Goal: Task Accomplishment & Management: Use online tool/utility

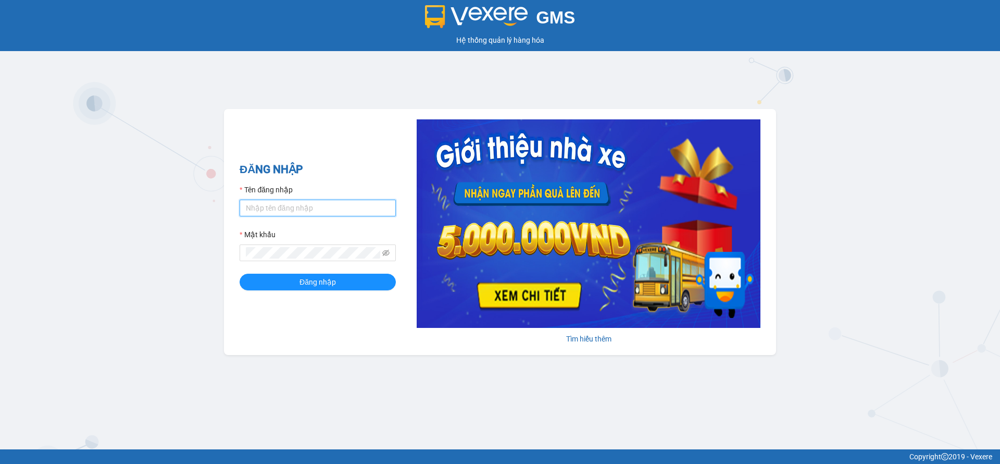
click at [390, 207] on input "Tên đăng nhập" at bounding box center [318, 208] width 156 height 17
type input "vphkluongquocthai.hkot"
click at [303, 287] on span "Đăng nhập" at bounding box center [318, 281] width 36 height 11
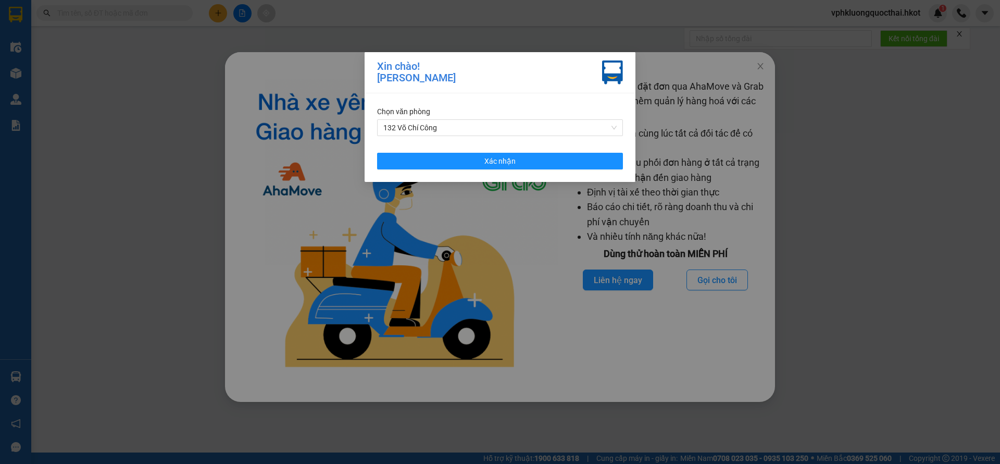
click at [813, 180] on div "Xin chào! Lương Quốc Thái Chọn văn phòng 132 [PERSON_NAME] nhận" at bounding box center [500, 232] width 1000 height 464
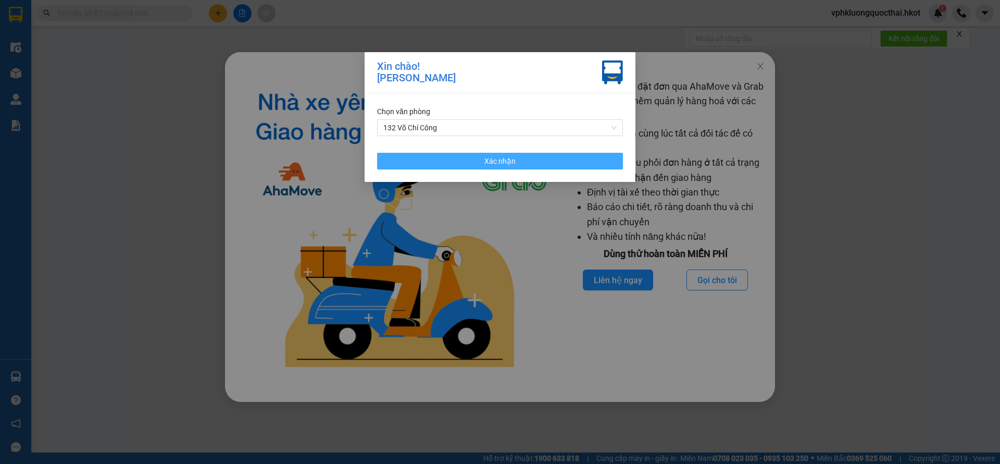
click at [507, 160] on span "Xác nhận" at bounding box center [500, 160] width 31 height 11
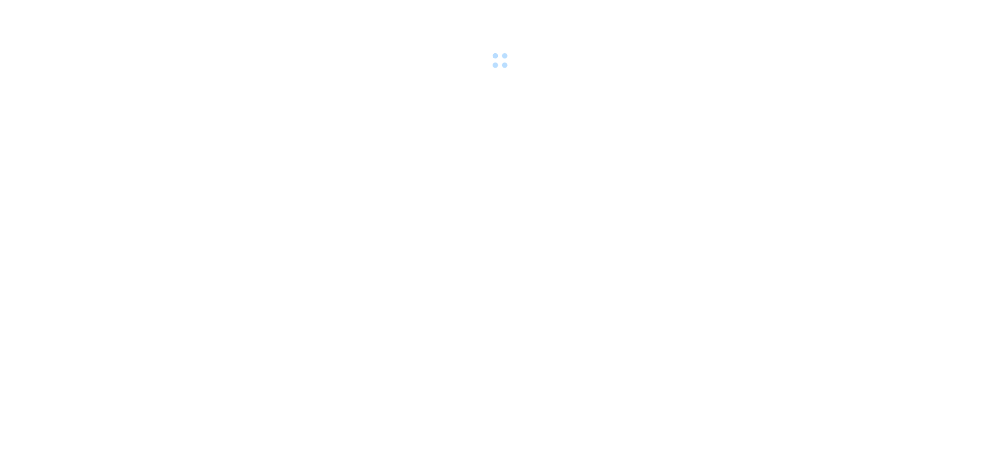
click at [763, 64] on div at bounding box center [500, 36] width 1000 height 72
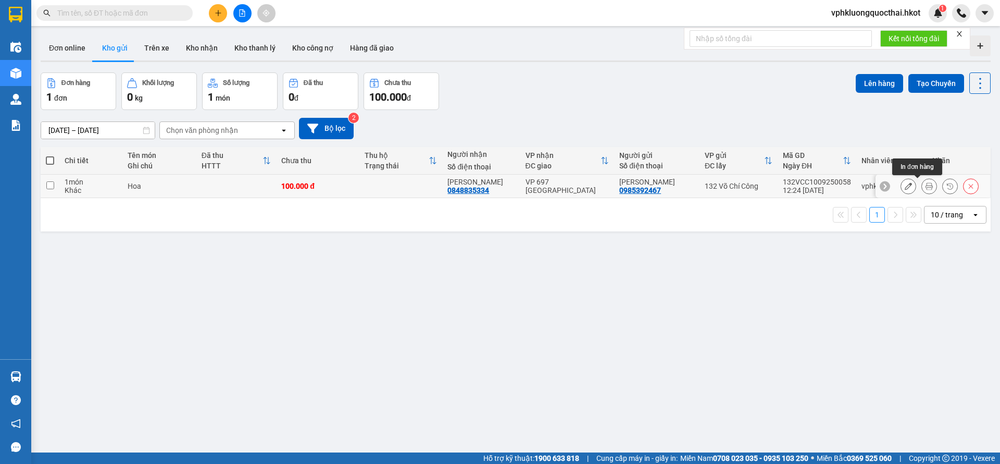
click at [926, 184] on icon at bounding box center [929, 185] width 7 height 7
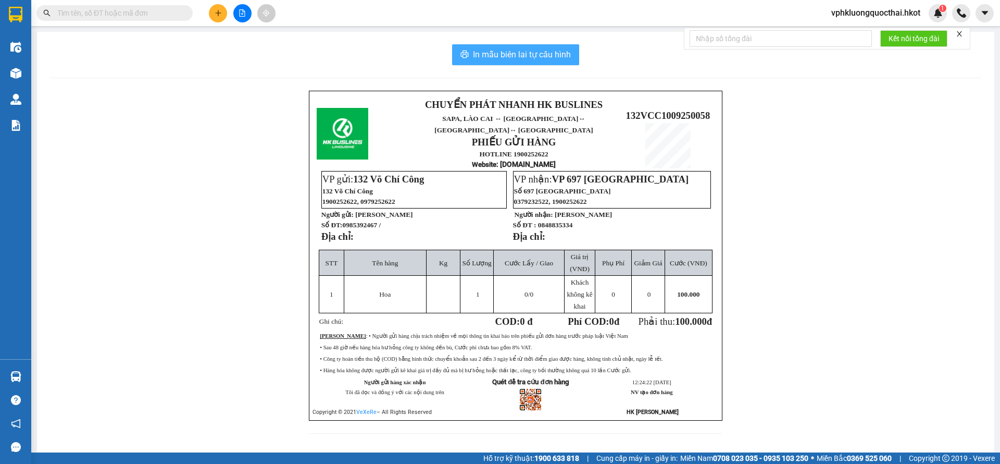
click at [560, 63] on button "In mẫu biên lai tự cấu hình" at bounding box center [515, 54] width 127 height 21
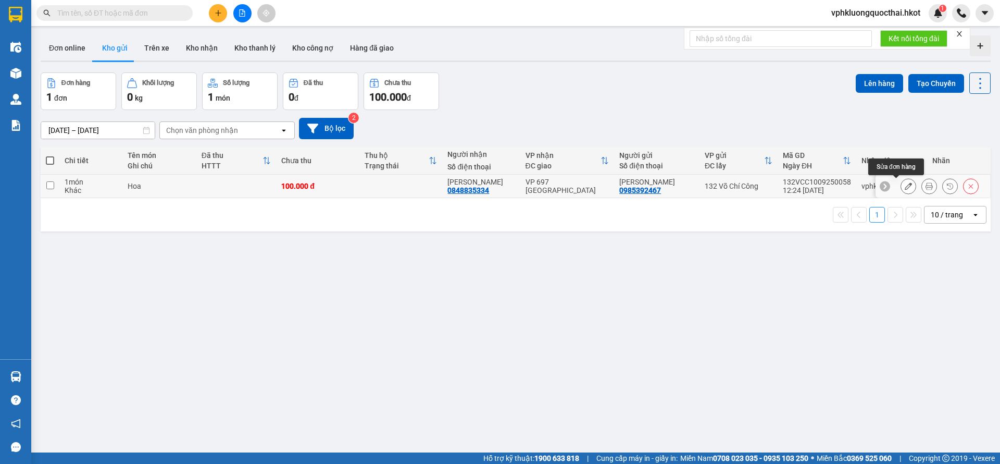
click at [905, 183] on icon at bounding box center [908, 185] width 7 height 7
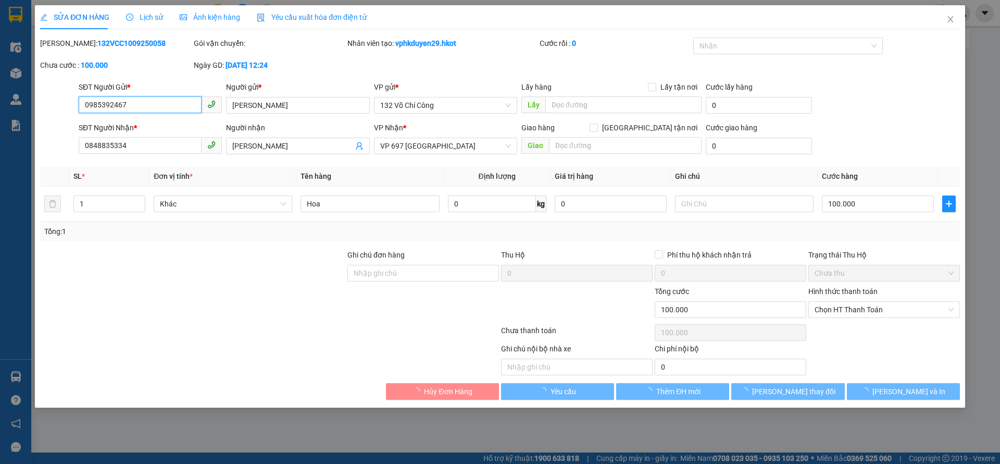
type input "0985392467"
type input "Lee Nguyên"
type input "0848835334"
type input "Trần Kiều Oanh"
type input "100.000"
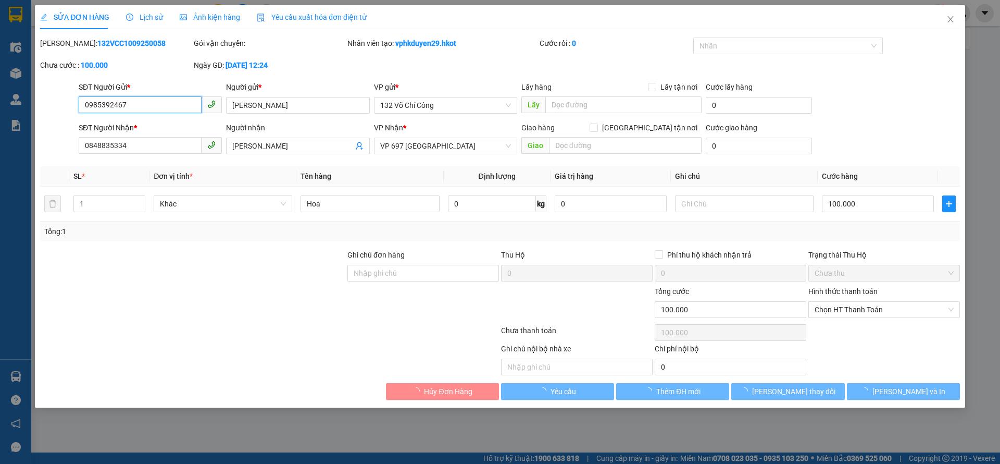
type input "100.000"
click at [953, 22] on icon "close" at bounding box center [951, 19] width 6 height 6
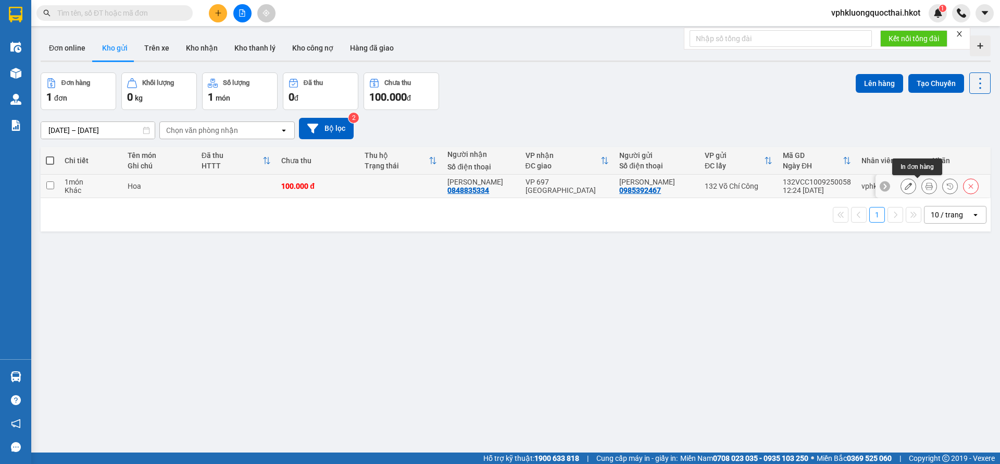
click at [926, 189] on icon at bounding box center [929, 185] width 7 height 7
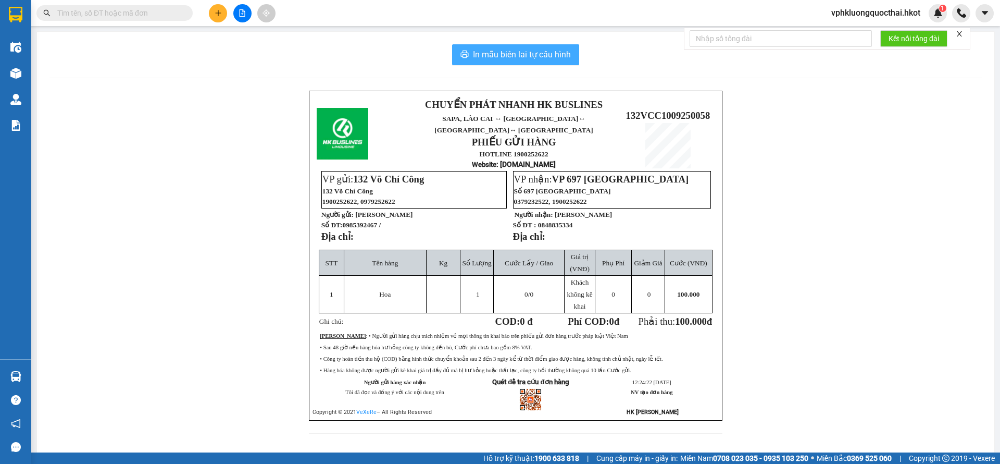
click at [503, 62] on button "In mẫu biên lai tự cấu hình" at bounding box center [515, 54] width 127 height 21
